Goal: Task Accomplishment & Management: Use online tool/utility

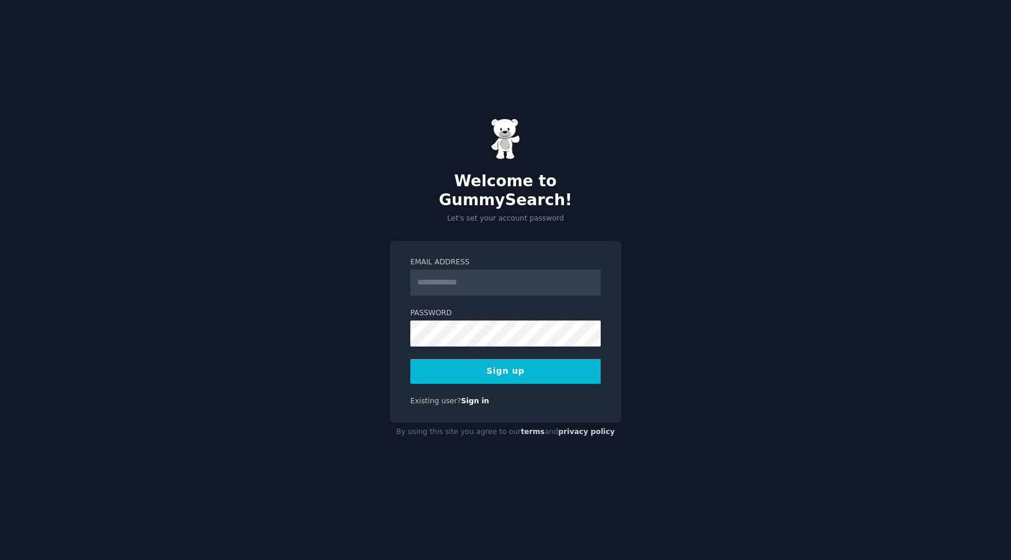
click at [455, 277] on input "Email Address" at bounding box center [505, 283] width 190 height 26
type input "**********"
click at [410, 359] on button "Sign up" at bounding box center [505, 371] width 190 height 25
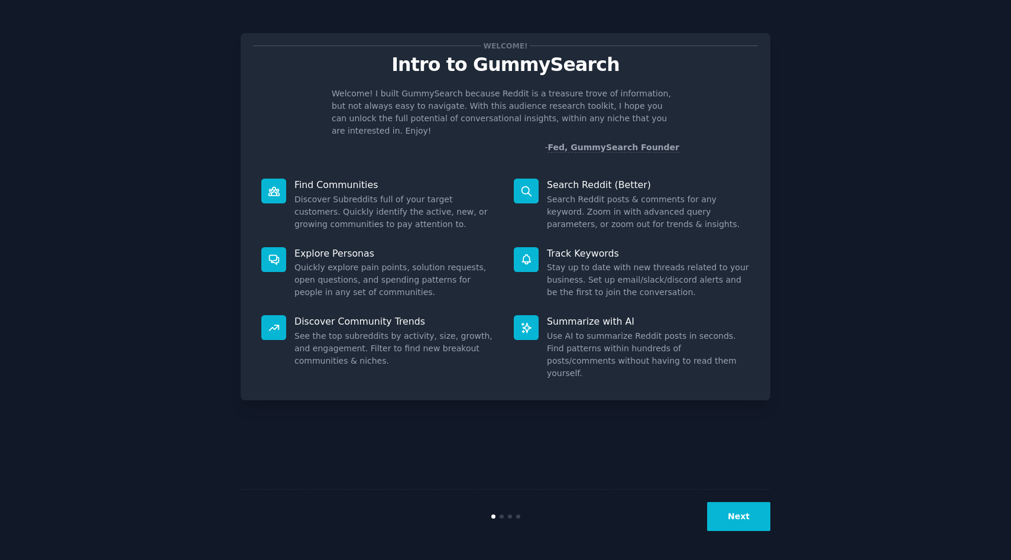
click at [678, 170] on div "Search Reddit (Better) Search Reddit posts & comments for any keyword. Zoom in …" at bounding box center [631, 204] width 252 height 69
click at [737, 518] on button "Next" at bounding box center [738, 516] width 63 height 29
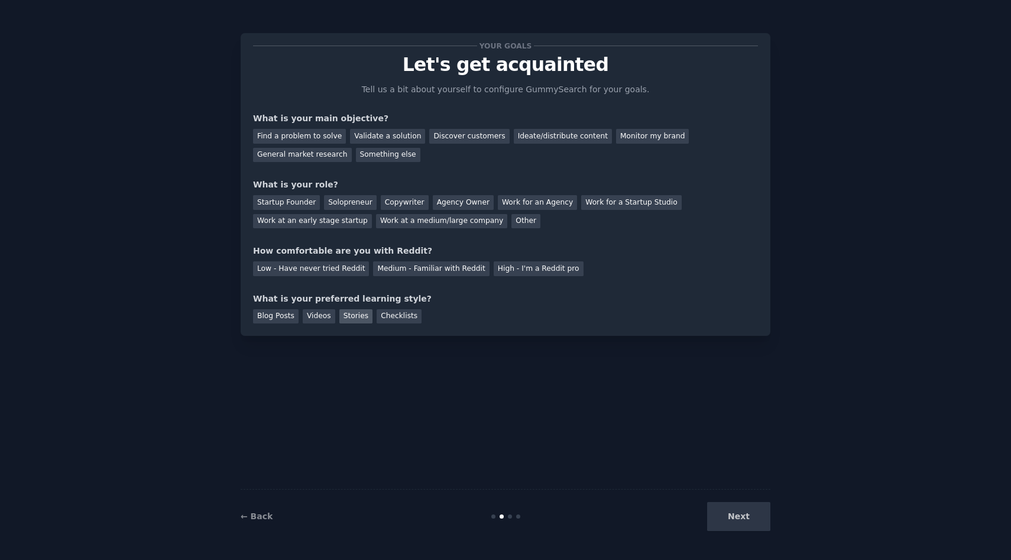
click at [350, 314] on div "Stories" at bounding box center [355, 316] width 33 height 15
click at [452, 132] on div "Discover customers" at bounding box center [469, 136] width 80 height 15
click at [353, 203] on div "Solopreneur" at bounding box center [350, 202] width 52 height 15
click at [447, 265] on div "Medium - Familiar with Reddit" at bounding box center [431, 268] width 116 height 15
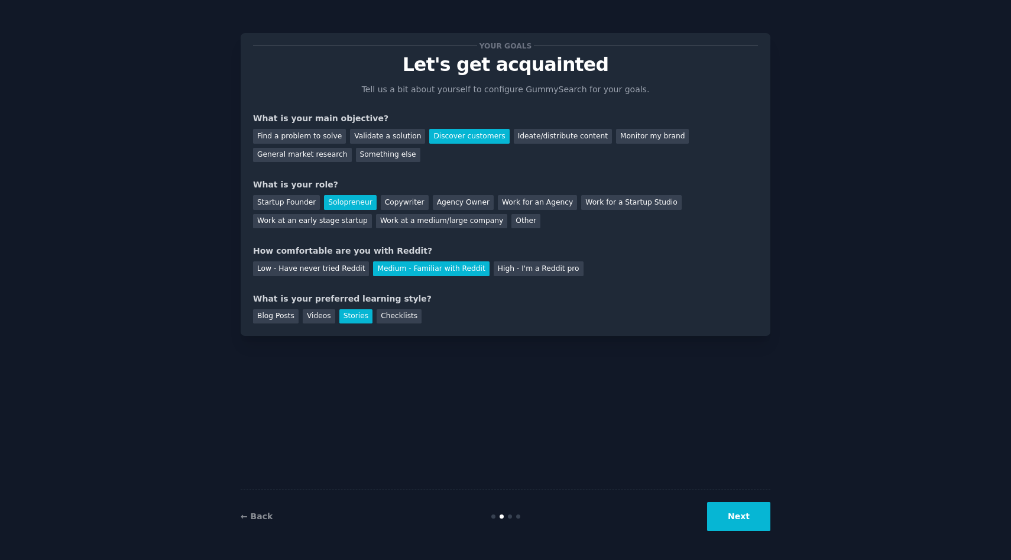
click at [738, 508] on button "Next" at bounding box center [738, 516] width 63 height 29
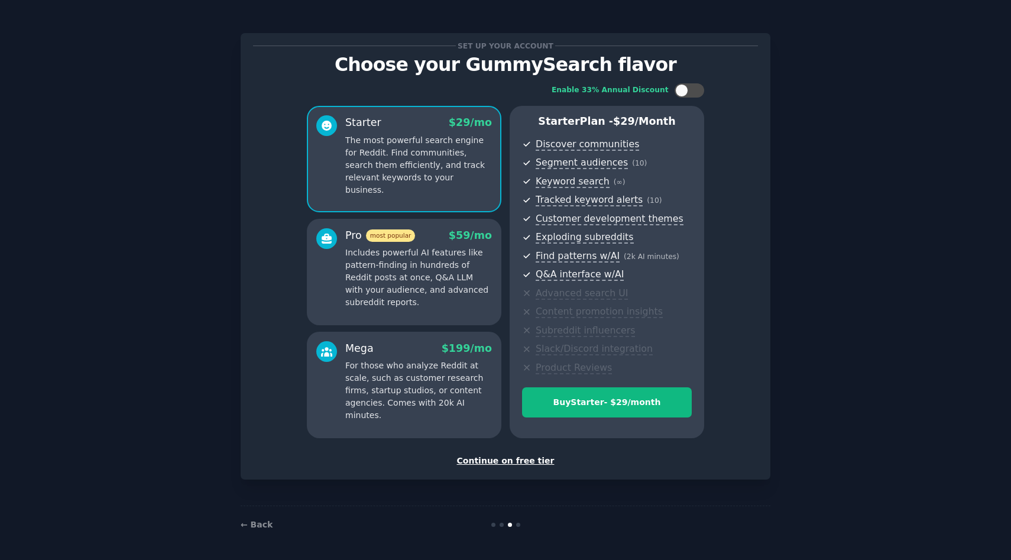
click at [501, 463] on div "Continue on free tier" at bounding box center [505, 461] width 505 height 12
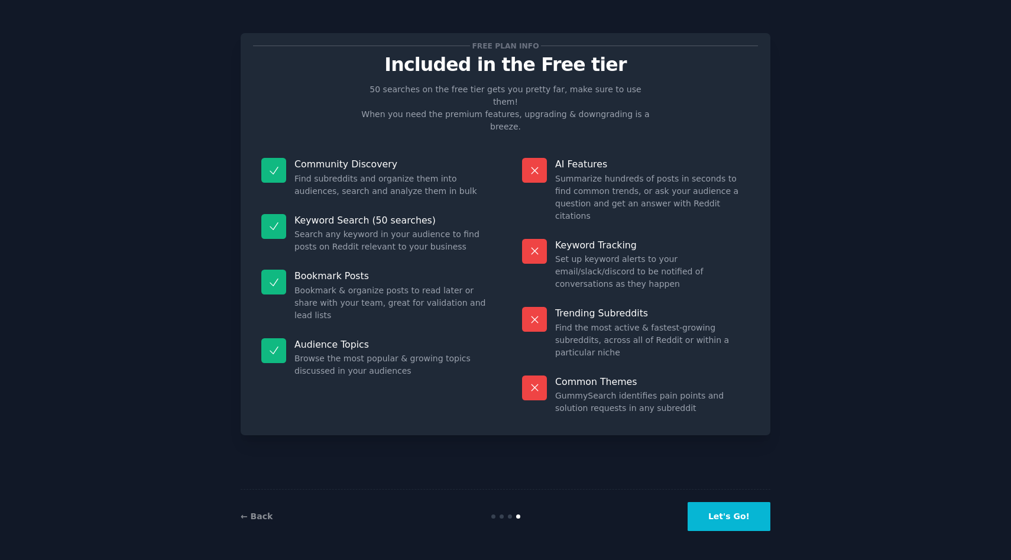
click at [752, 512] on button "Let's Go!" at bounding box center [728, 516] width 83 height 29
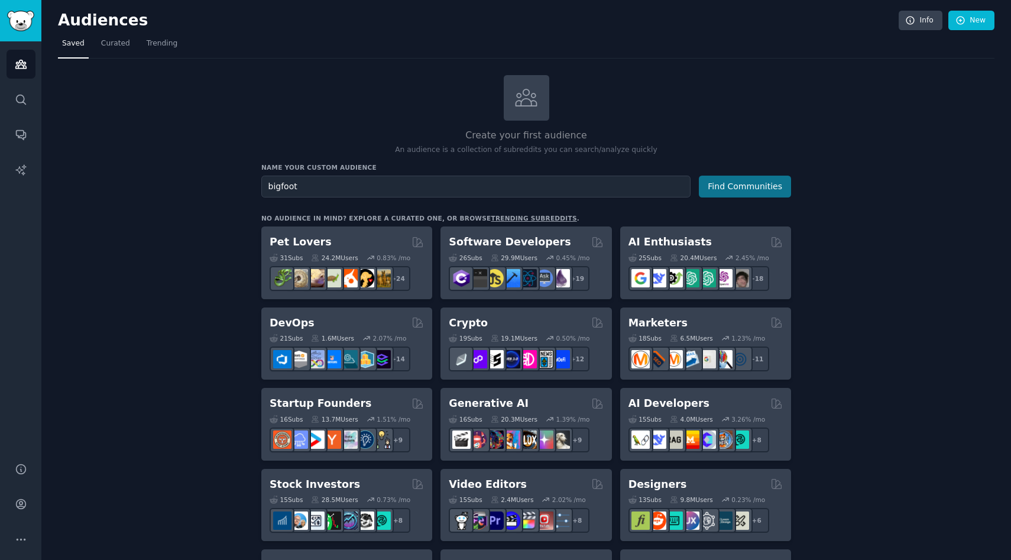
type input "bigfoot"
click at [751, 189] on button "Find Communities" at bounding box center [745, 187] width 92 height 22
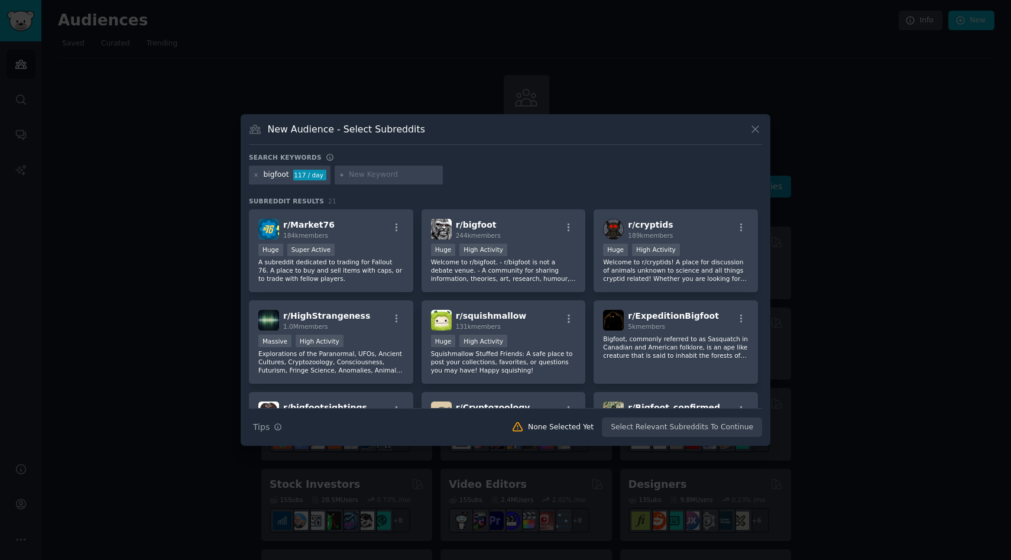
drag, startPoint x: 761, startPoint y: 243, endPoint x: 767, endPoint y: 267, distance: 24.8
click at [767, 268] on div "New Audience - Select Subreddits Search keywords bigfoot 117 / day Subreddit Re…" at bounding box center [506, 280] width 530 height 332
click at [394, 223] on icon "button" at bounding box center [396, 227] width 11 height 11
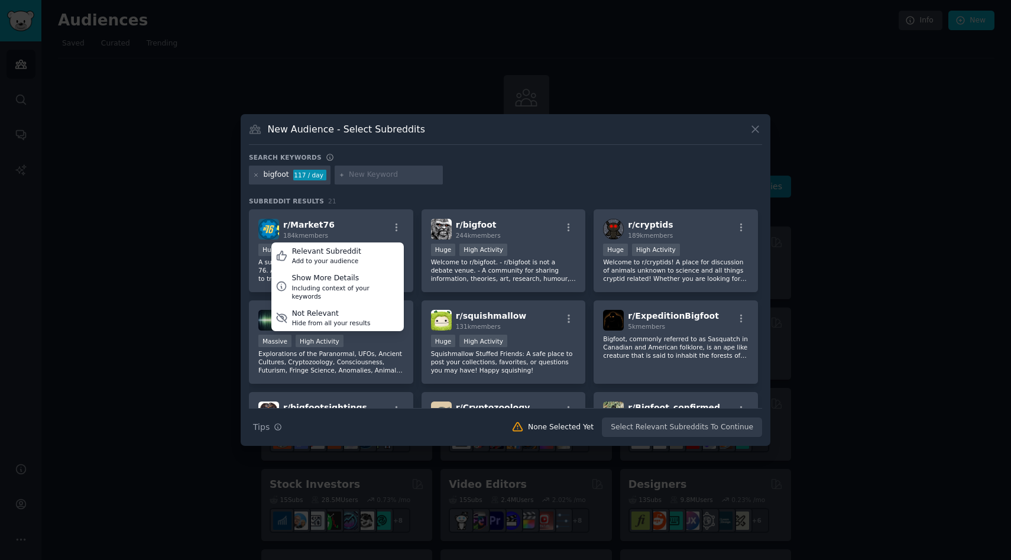
click at [589, 177] on div "bigfoot 117 / day" at bounding box center [505, 177] width 513 height 23
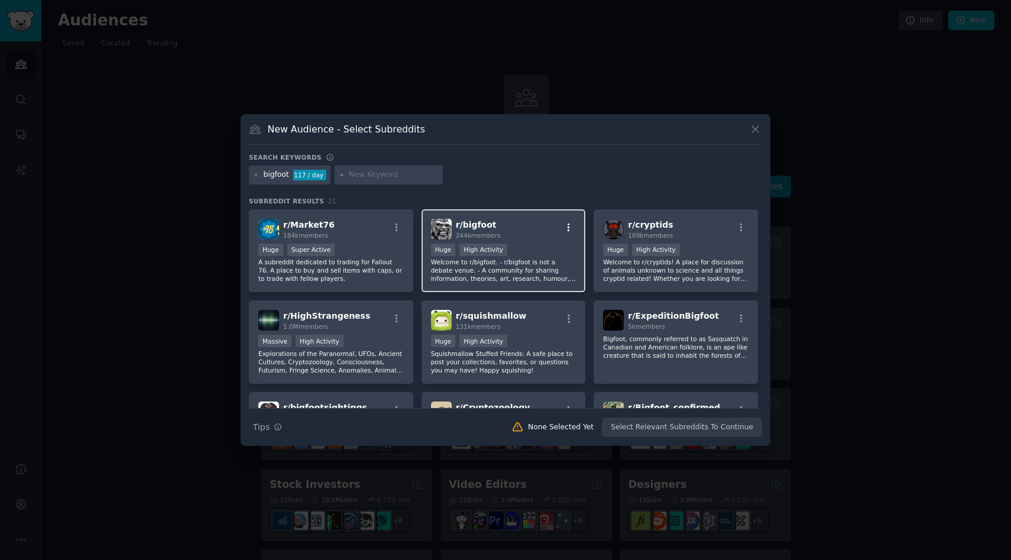
click at [566, 227] on icon "button" at bounding box center [568, 227] width 11 height 11
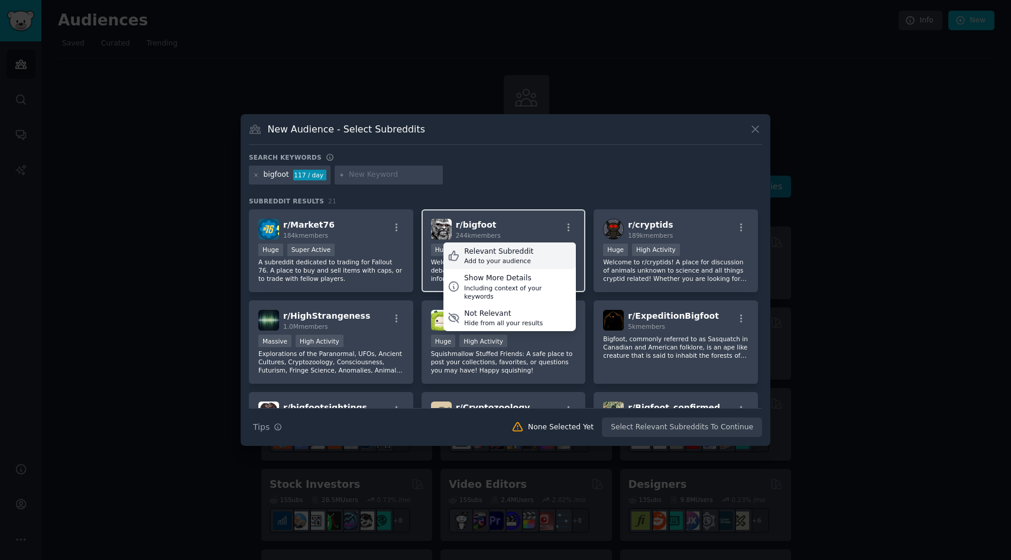
click at [522, 258] on div "Add to your audience" at bounding box center [498, 261] width 69 height 8
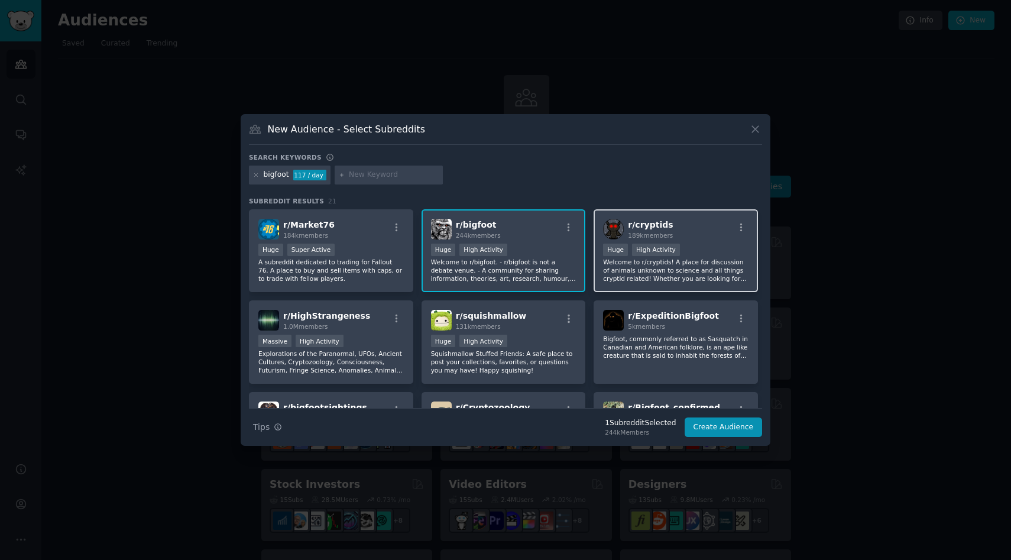
click at [739, 233] on div at bounding box center [741, 229] width 15 height 14
click at [740, 227] on icon "button" at bounding box center [741, 227] width 11 height 11
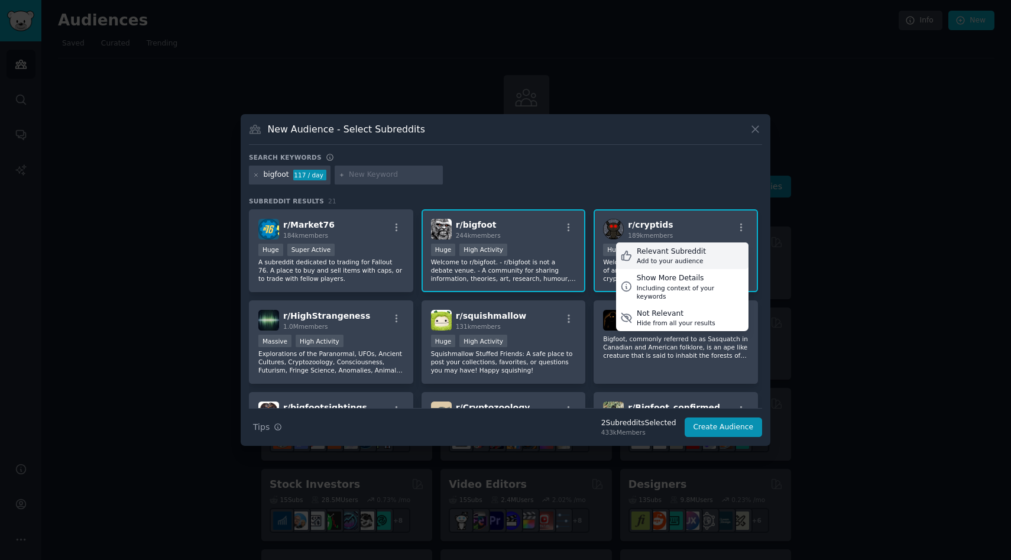
click at [709, 248] on div "Relevant Subreddit Add to your audience" at bounding box center [682, 255] width 132 height 27
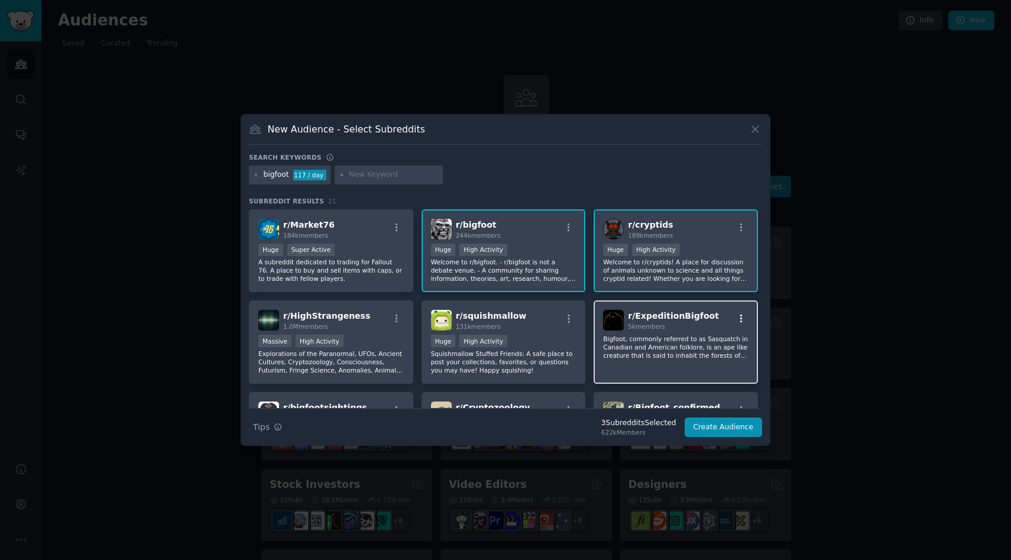
click at [737, 317] on icon "button" at bounding box center [741, 318] width 11 height 11
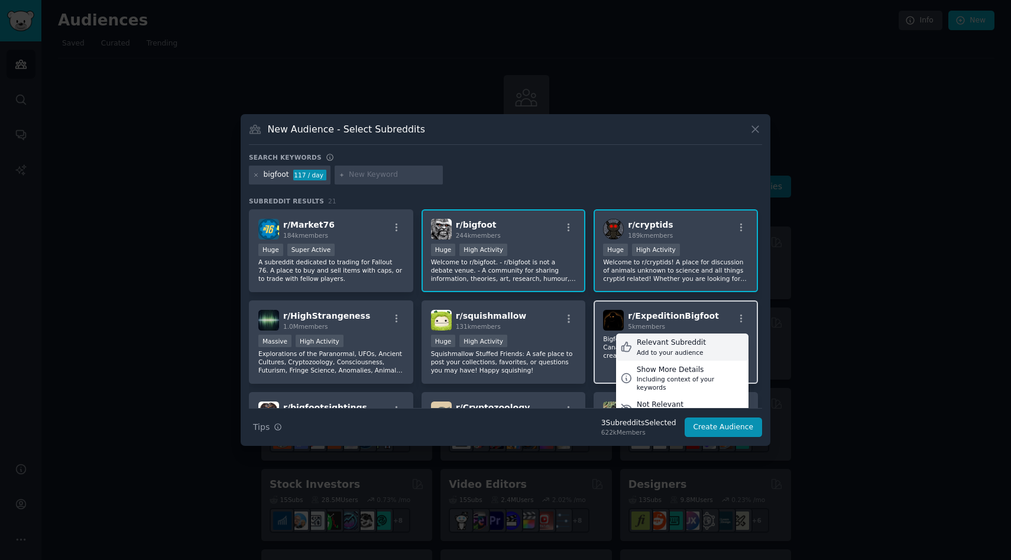
click at [692, 344] on div "Relevant Subreddit" at bounding box center [671, 343] width 69 height 11
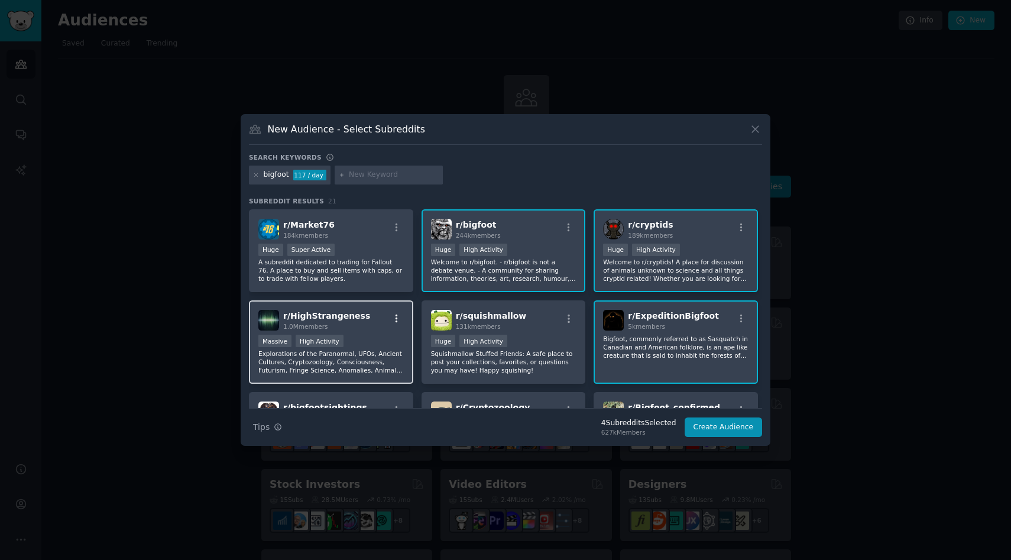
click at [395, 319] on icon "button" at bounding box center [396, 318] width 2 height 8
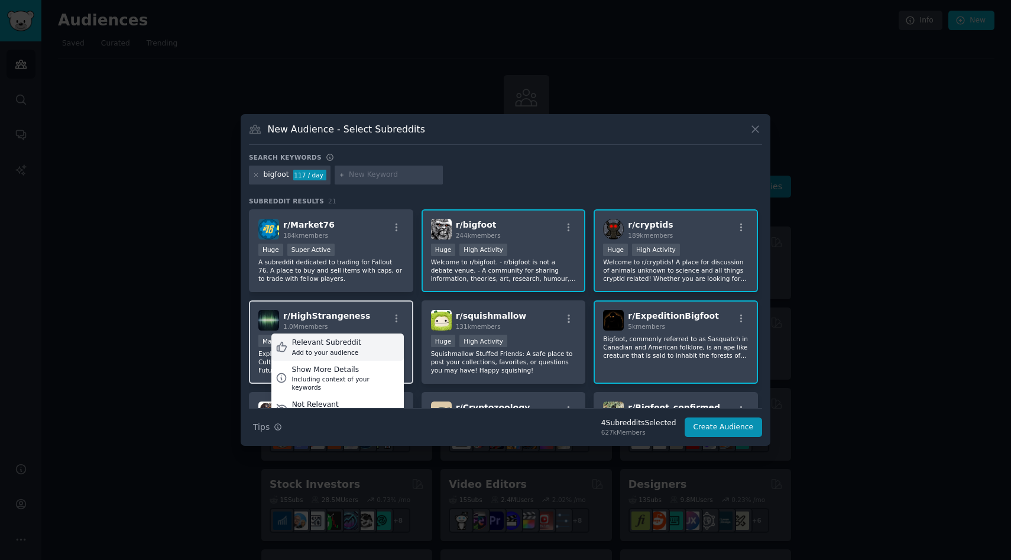
click at [382, 343] on div "Relevant Subreddit Add to your audience" at bounding box center [337, 346] width 132 height 27
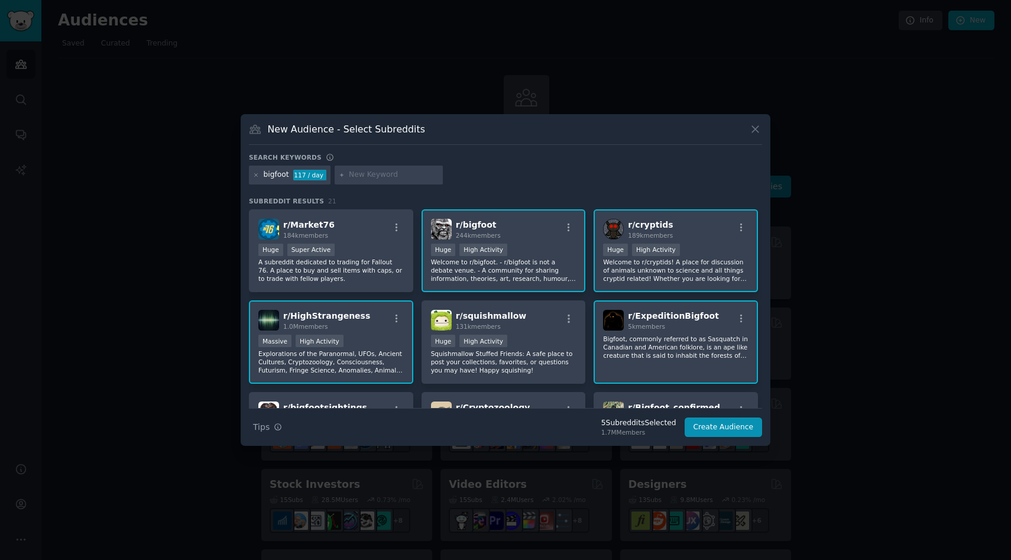
scroll to position [129, 0]
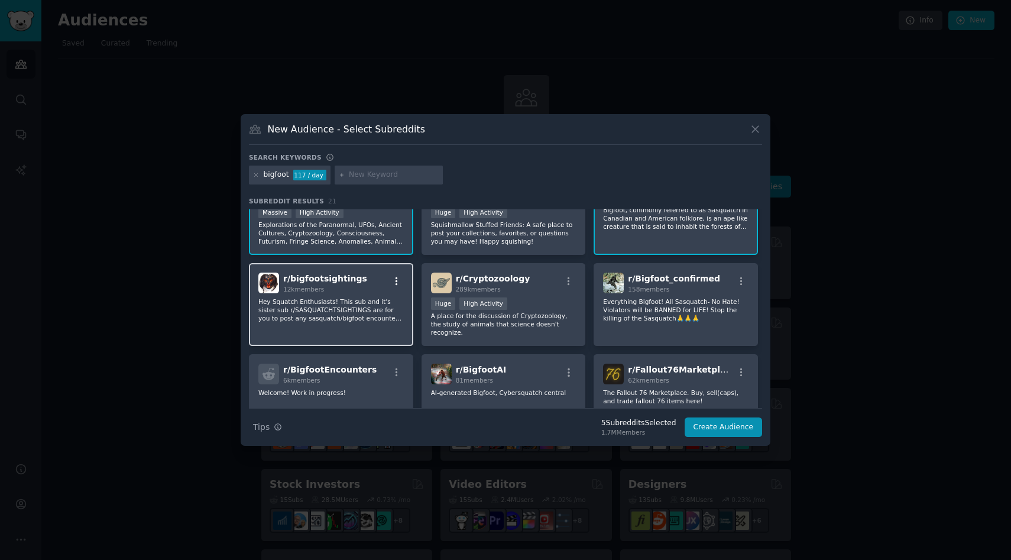
click at [391, 280] on icon "button" at bounding box center [396, 281] width 11 height 11
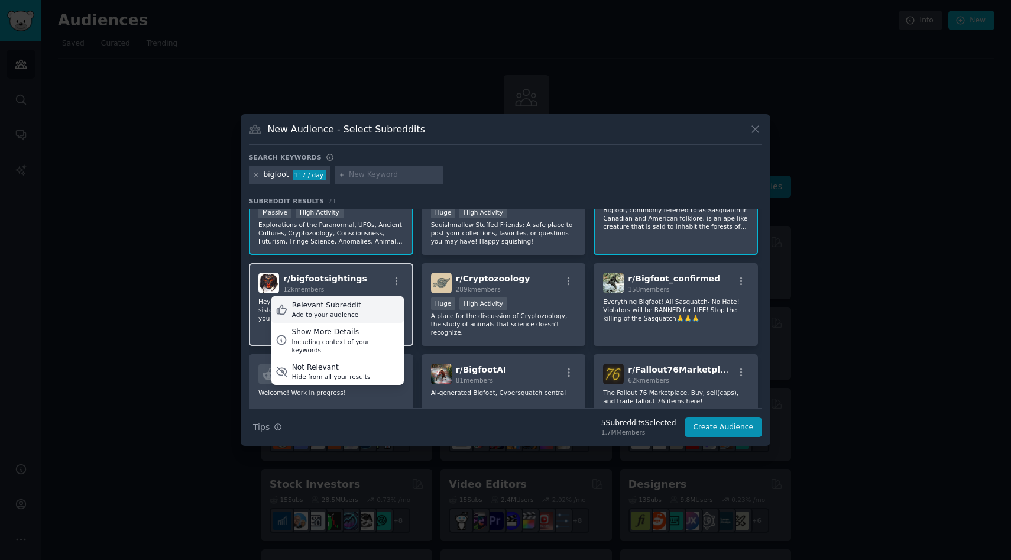
click at [369, 309] on div "Relevant Subreddit Add to your audience" at bounding box center [337, 309] width 132 height 27
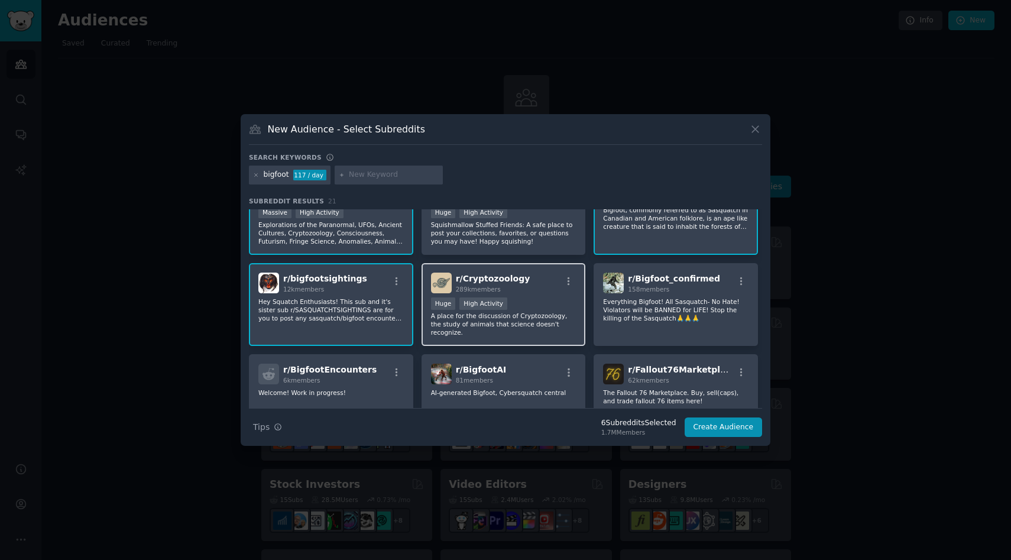
drag, startPoint x: 566, startPoint y: 280, endPoint x: 512, endPoint y: 263, distance: 56.3
click at [566, 280] on icon "button" at bounding box center [568, 281] width 11 height 11
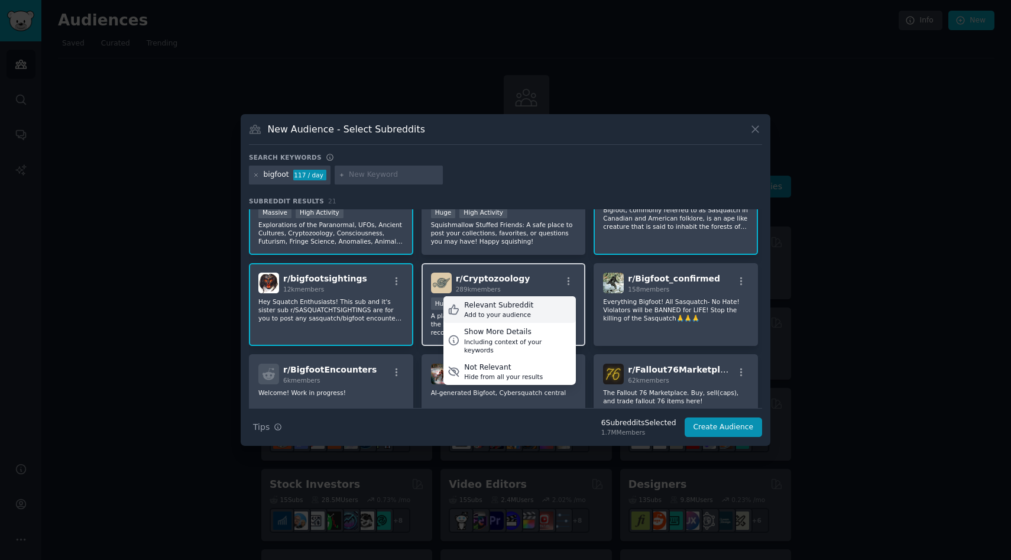
drag, startPoint x: 500, startPoint y: 305, endPoint x: 510, endPoint y: 300, distance: 10.6
click at [500, 305] on div "Relevant Subreddit" at bounding box center [498, 305] width 69 height 11
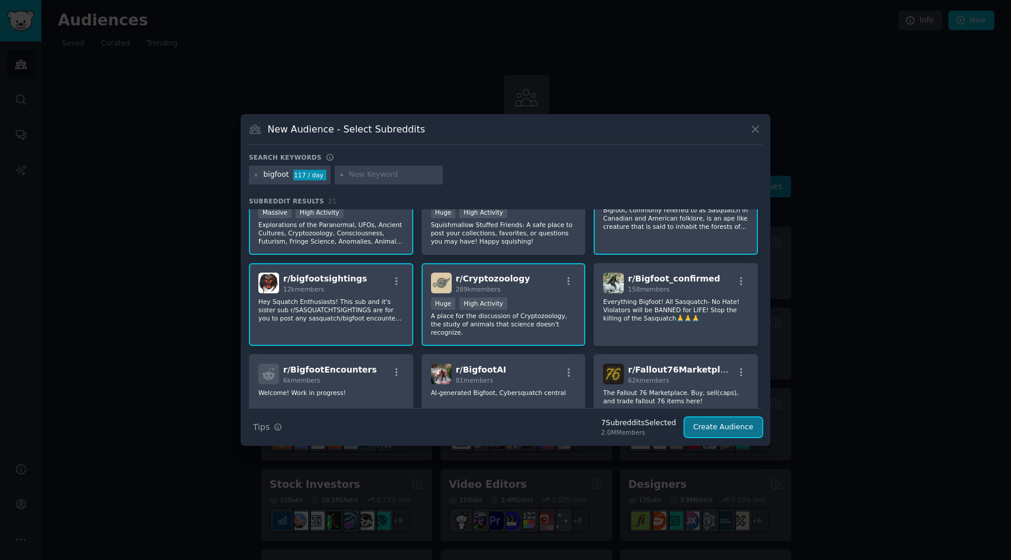
click at [712, 432] on button "Create Audience" at bounding box center [723, 427] width 78 height 20
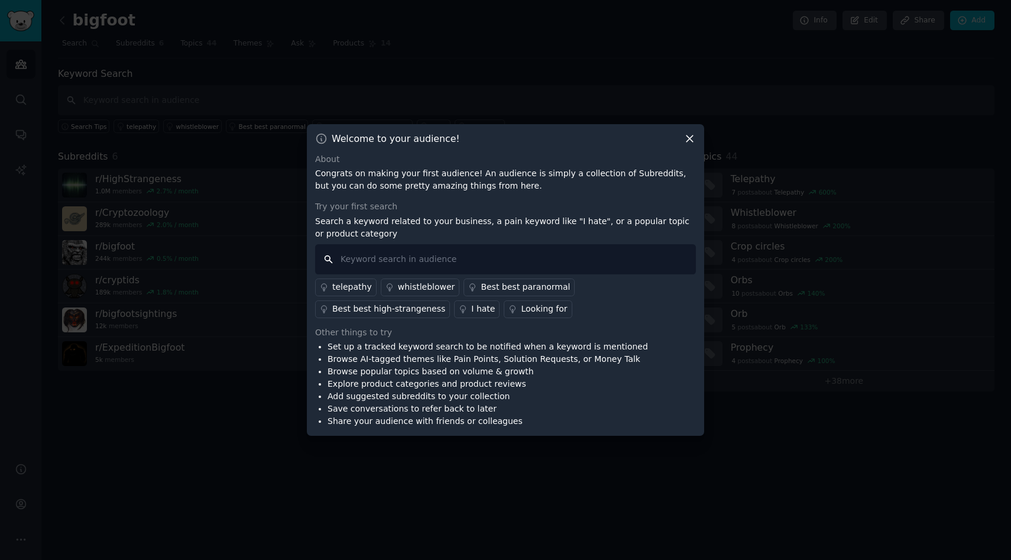
click at [478, 262] on input "text" at bounding box center [505, 259] width 381 height 30
type input "video"
